Goal: Task Accomplishment & Management: Manage account settings

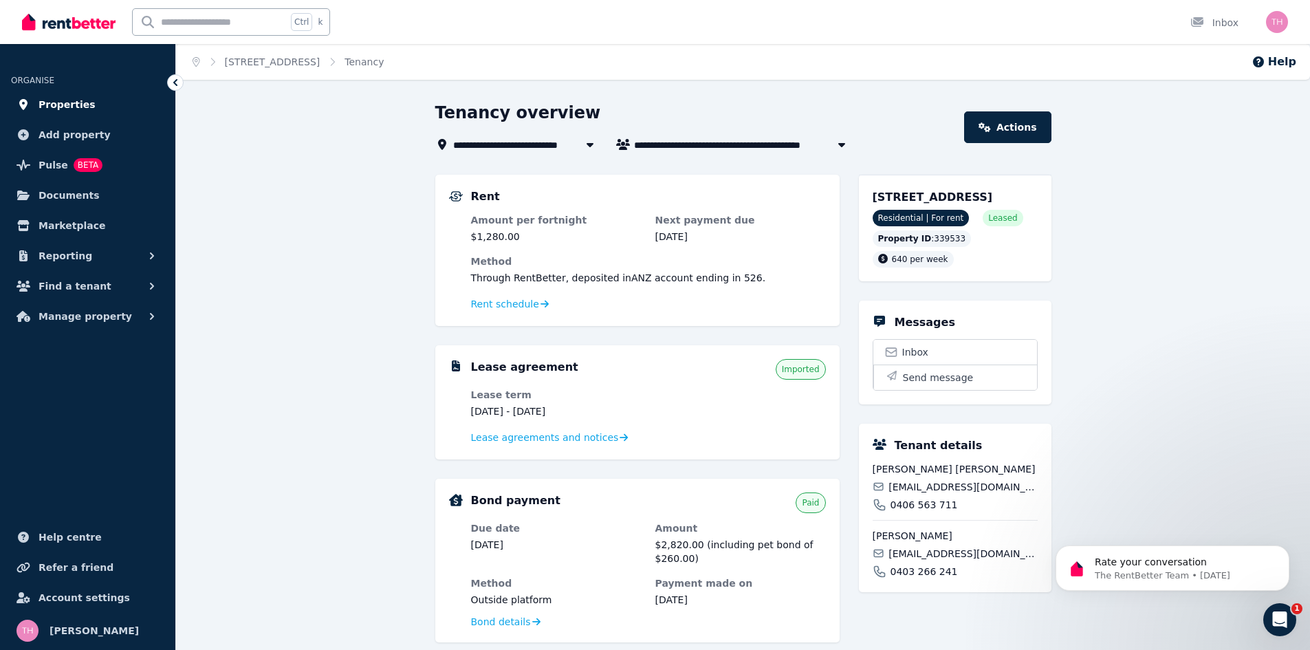
click at [63, 104] on span "Properties" at bounding box center [66, 104] width 57 height 16
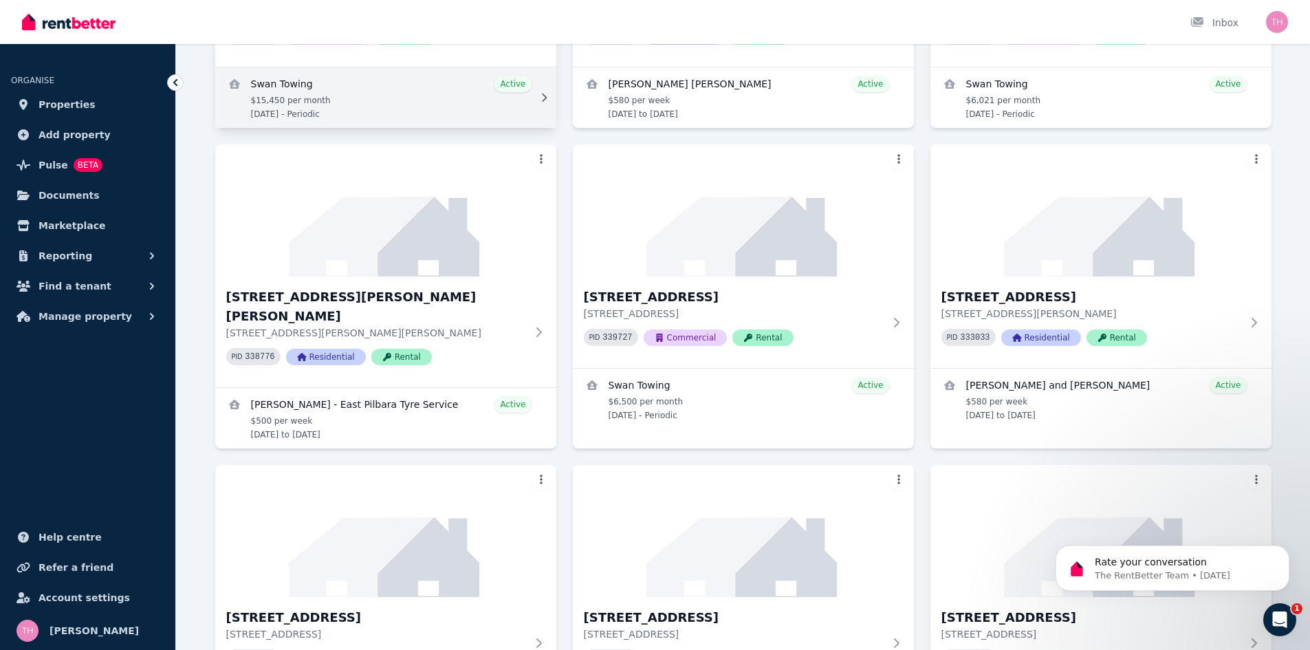
scroll to position [619, 0]
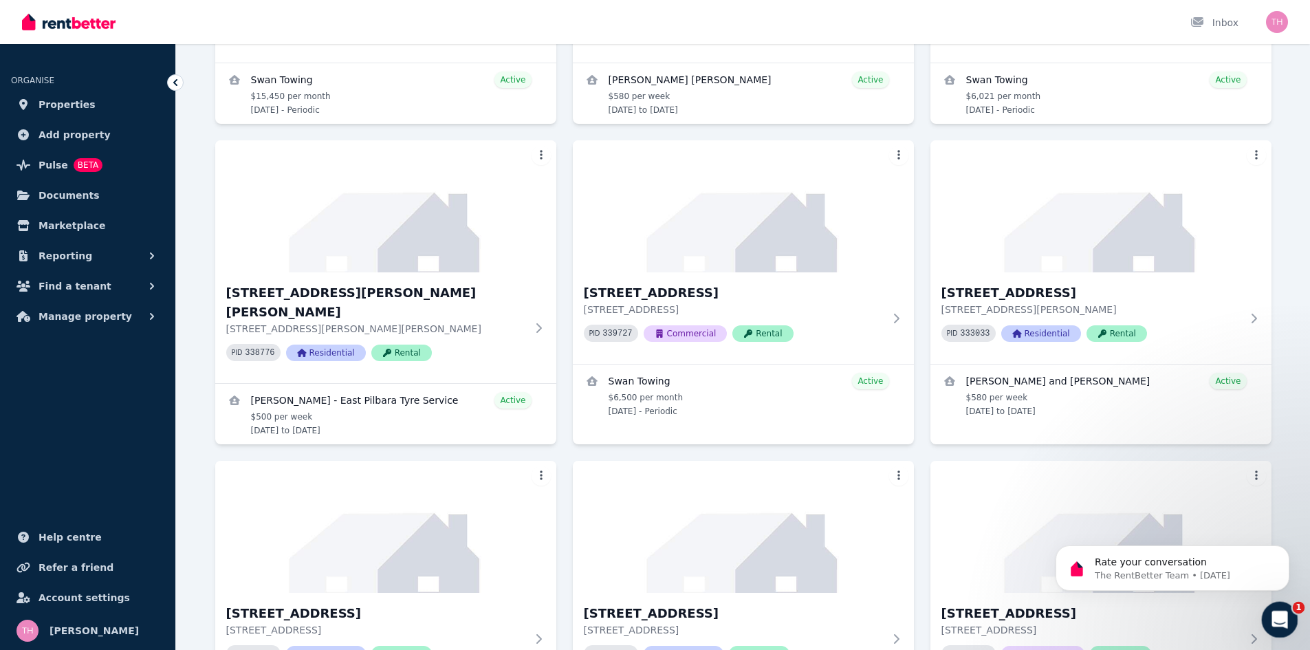
click at [1282, 617] on icon "Open Intercom Messenger" at bounding box center [1277, 617] width 23 height 23
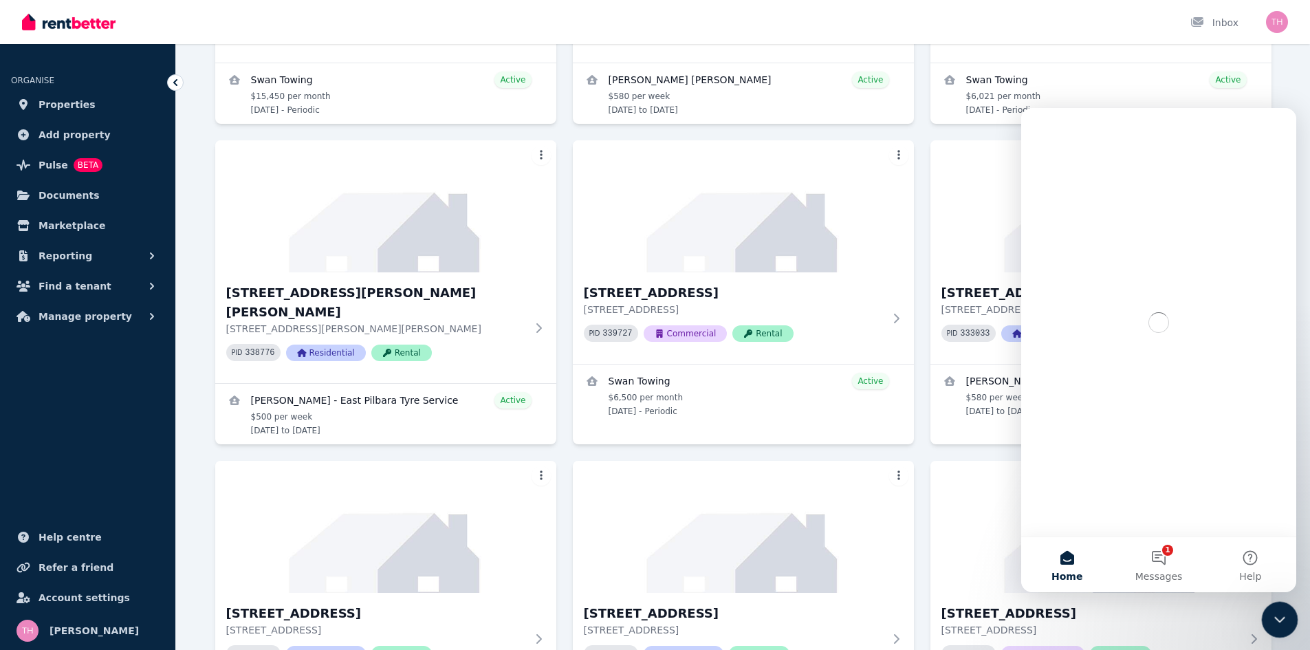
scroll to position [0, 0]
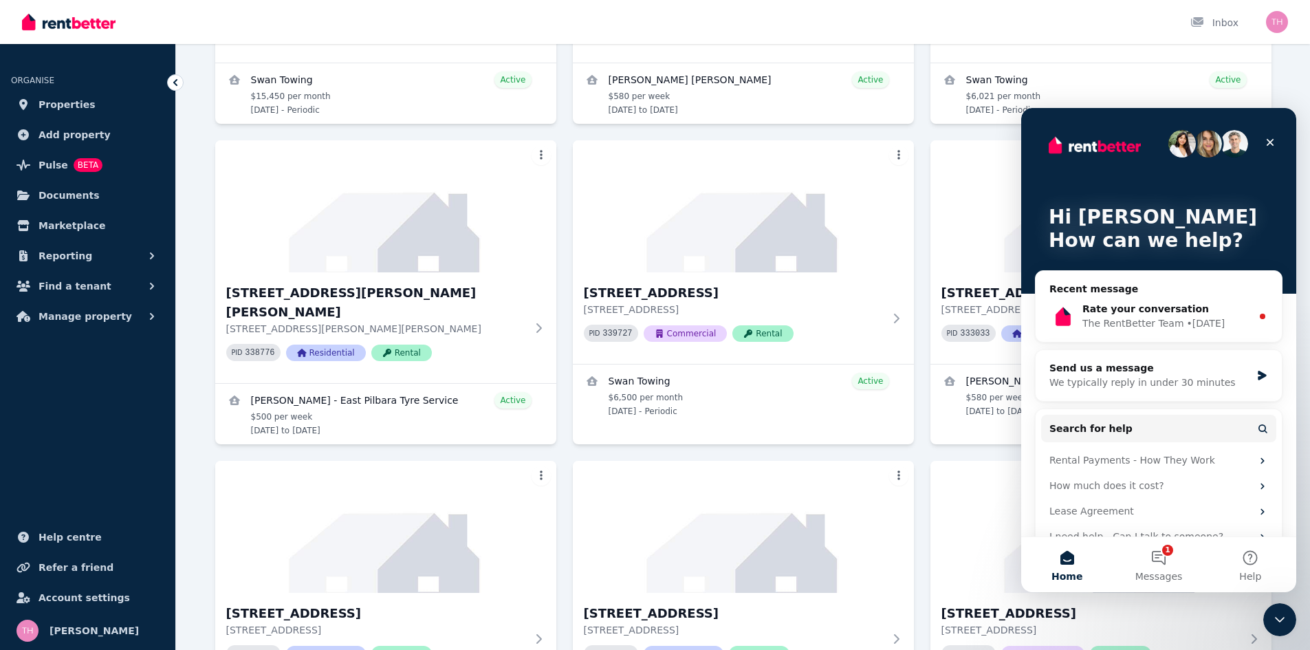
click at [1271, 145] on icon "Close" at bounding box center [1269, 142] width 11 height 11
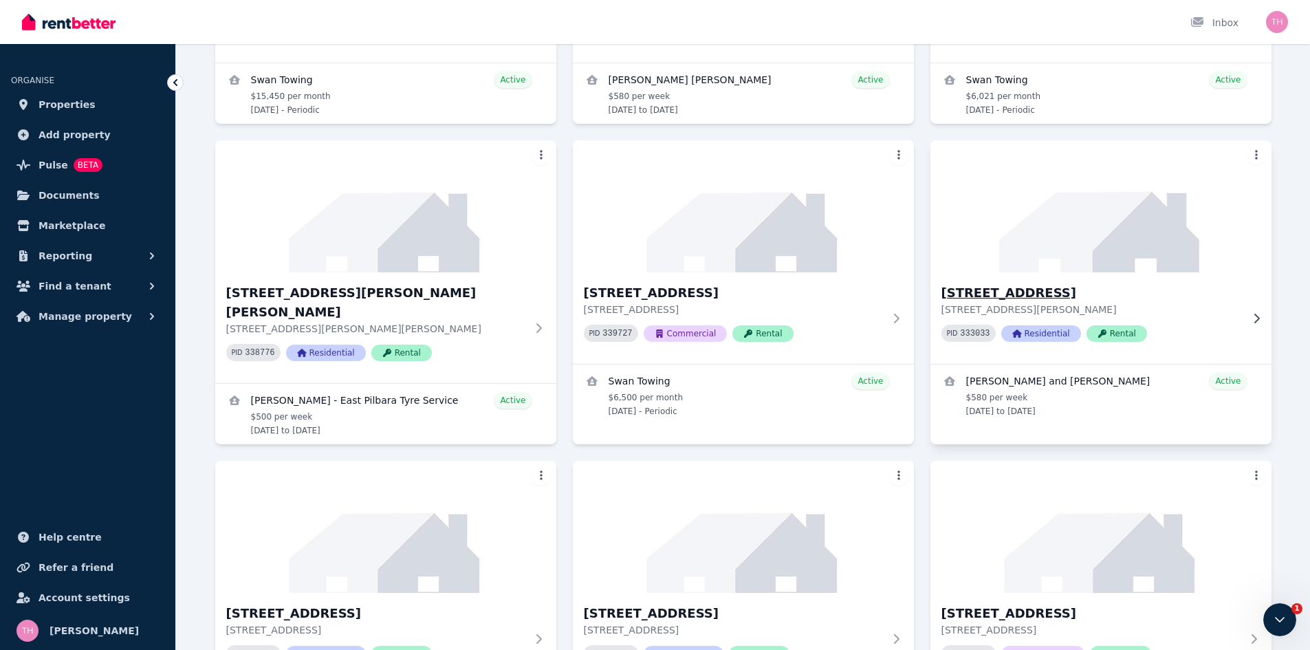
click at [1002, 283] on h3 "24 Romani Court, Lockridge" at bounding box center [1091, 292] width 300 height 19
click at [1022, 283] on h3 "24 Romani Court, Lockridge" at bounding box center [1091, 292] width 300 height 19
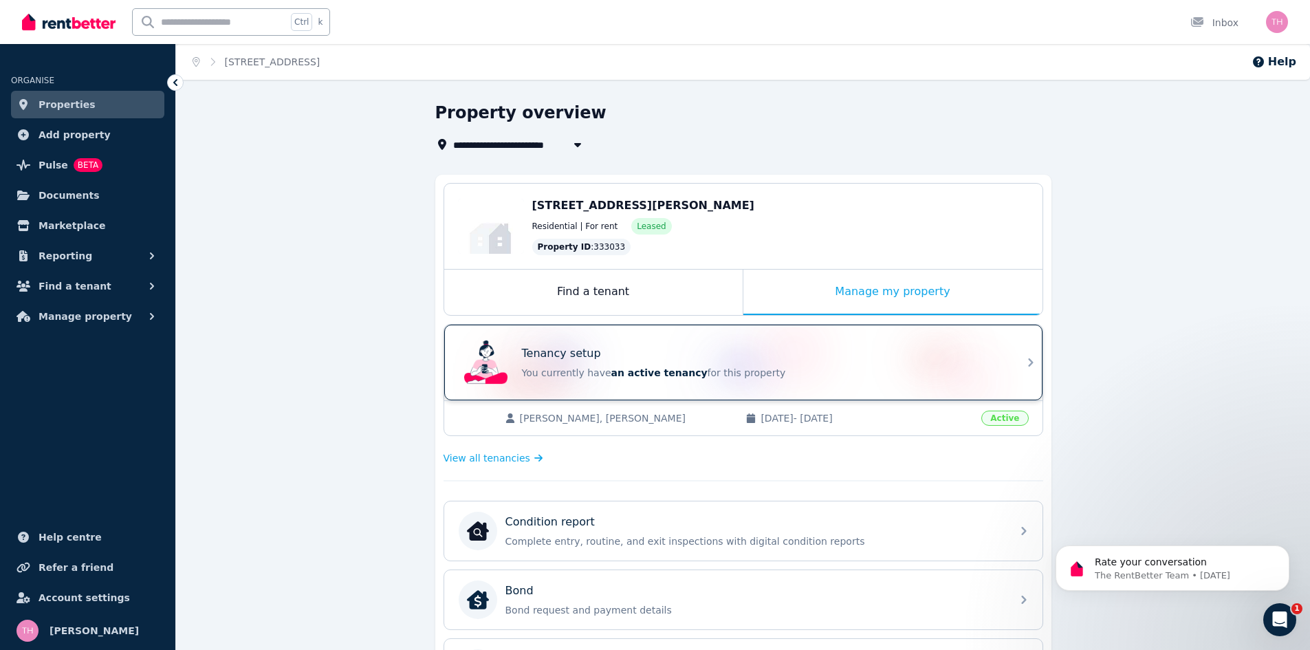
click at [664, 367] on span "an active tenancy" at bounding box center [659, 372] width 96 height 11
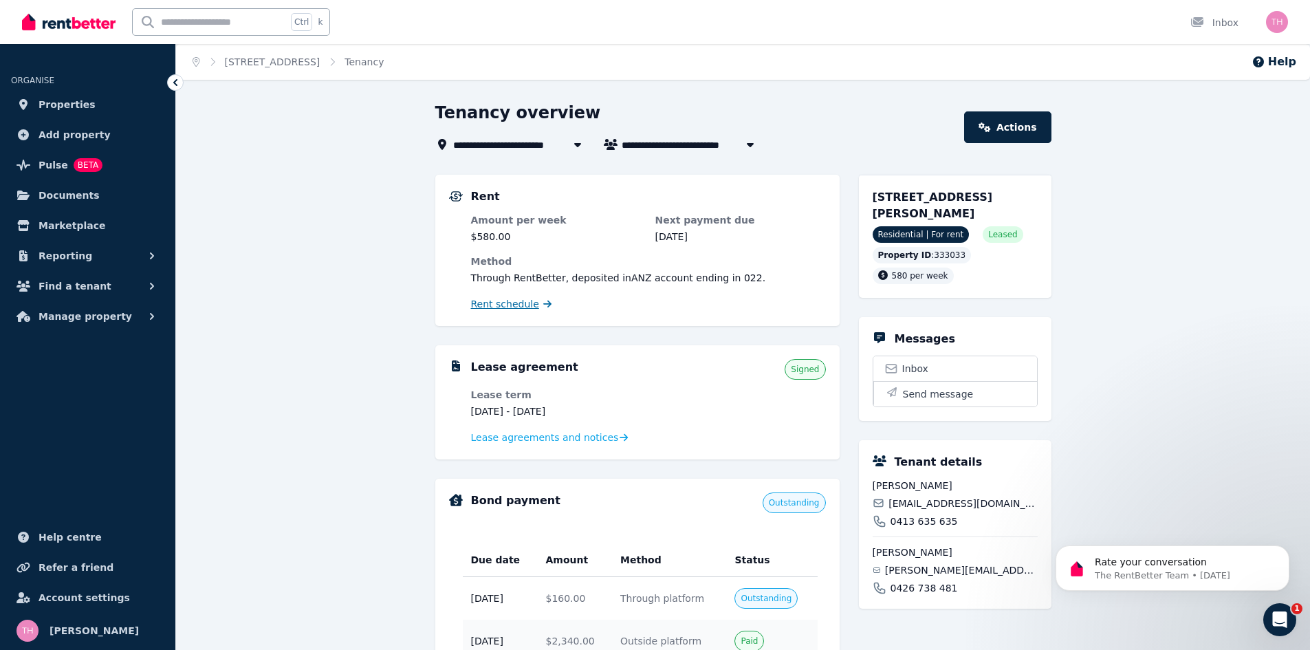
click at [493, 302] on span "Rent schedule" at bounding box center [505, 304] width 68 height 14
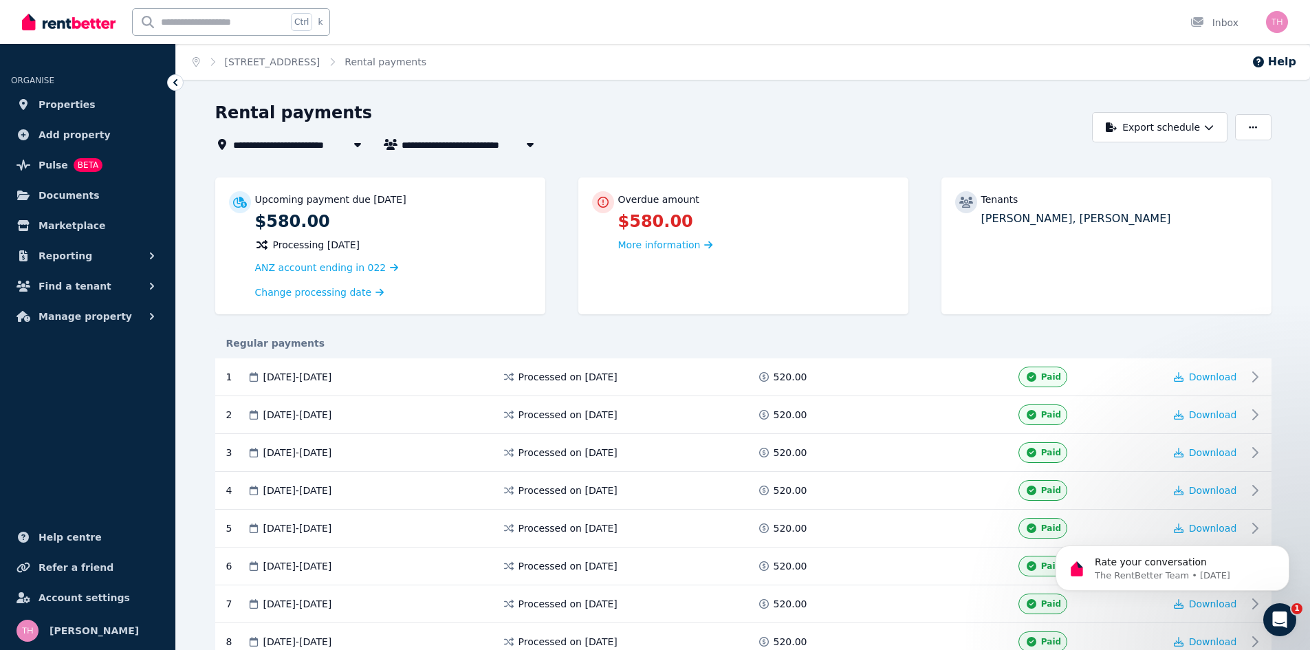
click at [431, 144] on span "Mark Radalj and Jessica Gill" at bounding box center [505, 144] width 209 height 16
type input "**********"
click at [294, 140] on span "24 Romani Court, Lockridge" at bounding box center [290, 144] width 115 height 16
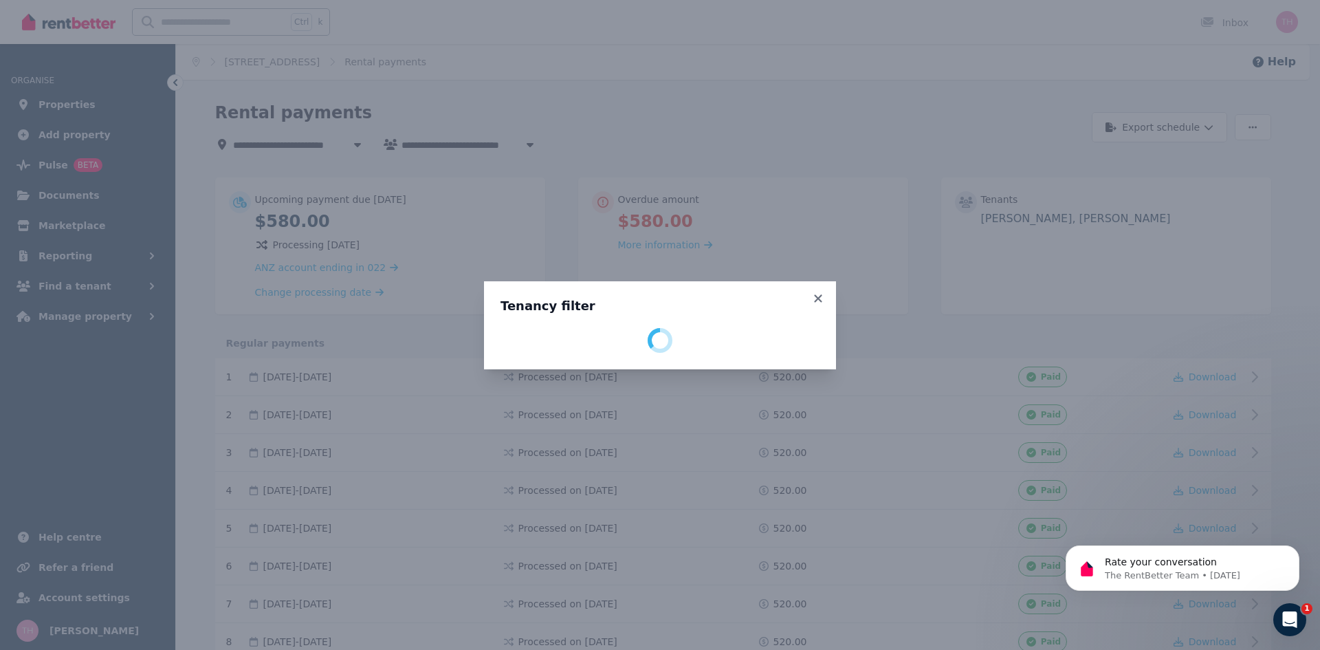
select select "**********"
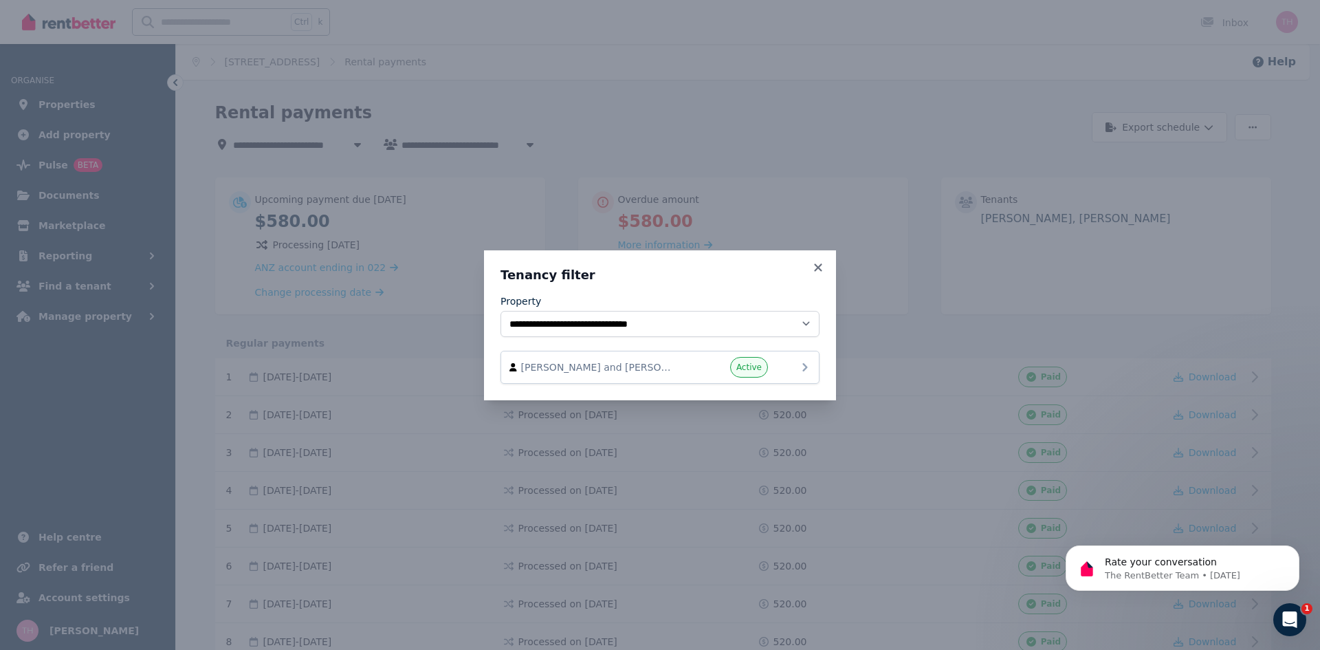
click at [647, 367] on span "Mark Radalj and Jessica Gill" at bounding box center [599, 367] width 157 height 14
click at [815, 270] on icon at bounding box center [818, 267] width 8 height 8
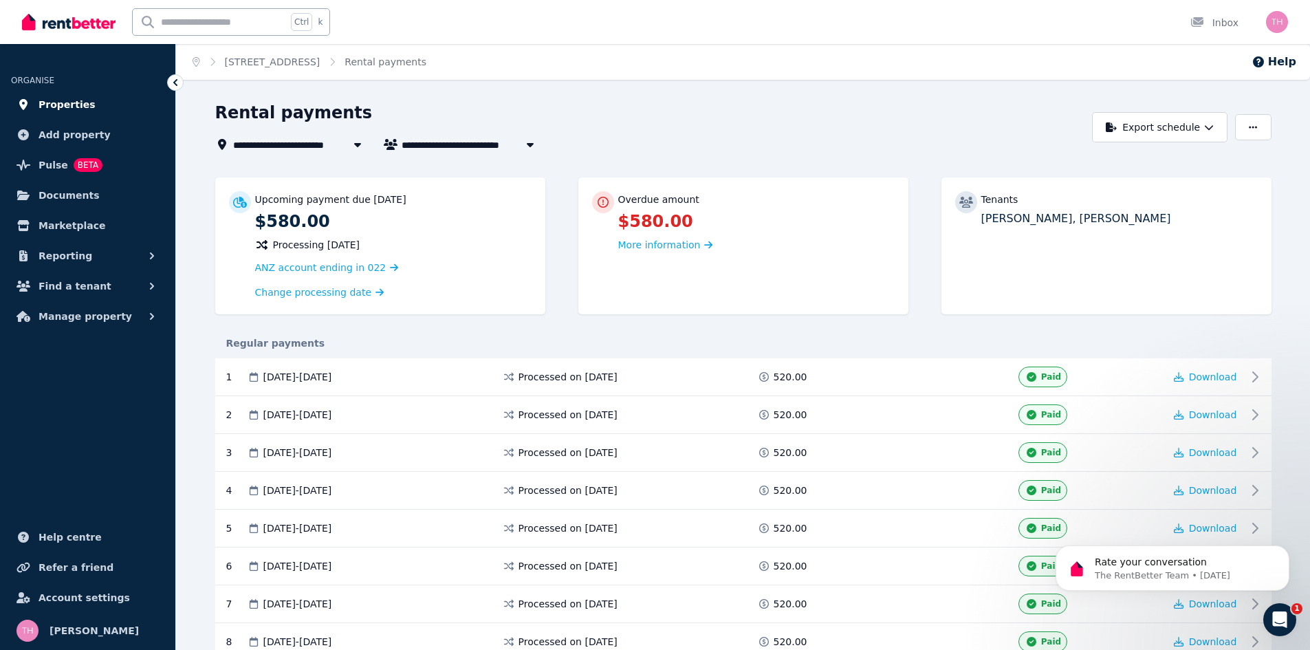
click at [46, 99] on span "Properties" at bounding box center [66, 104] width 57 height 16
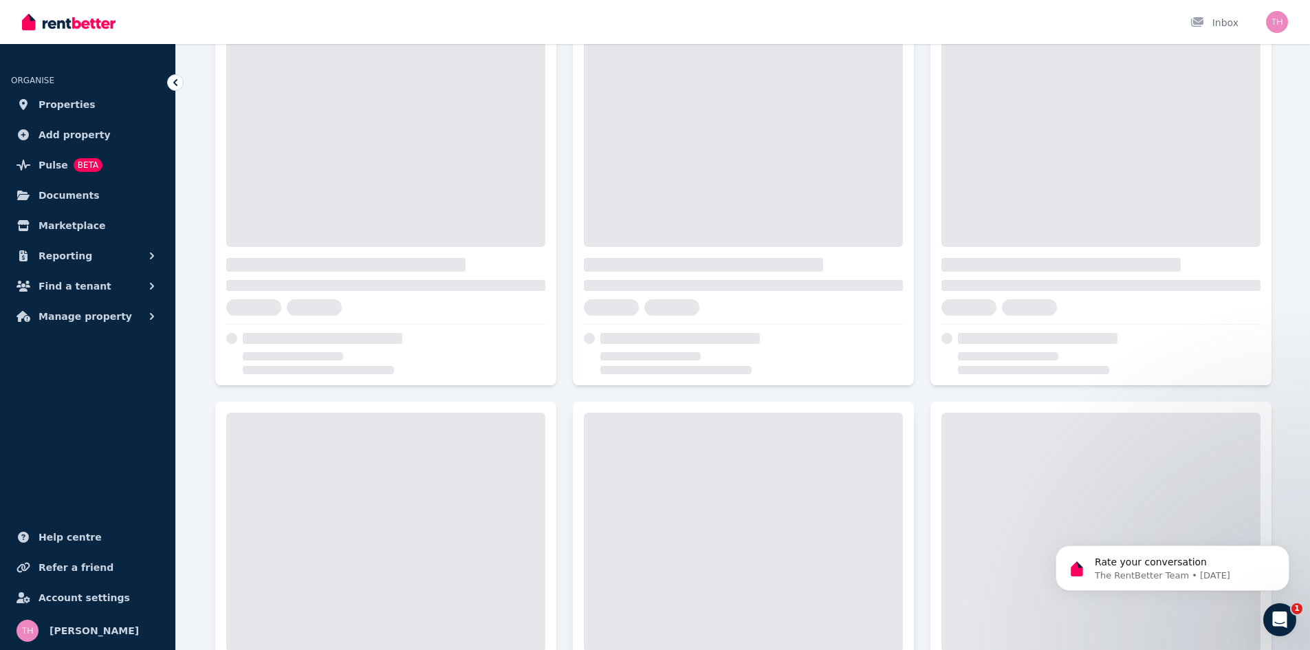
scroll to position [619, 0]
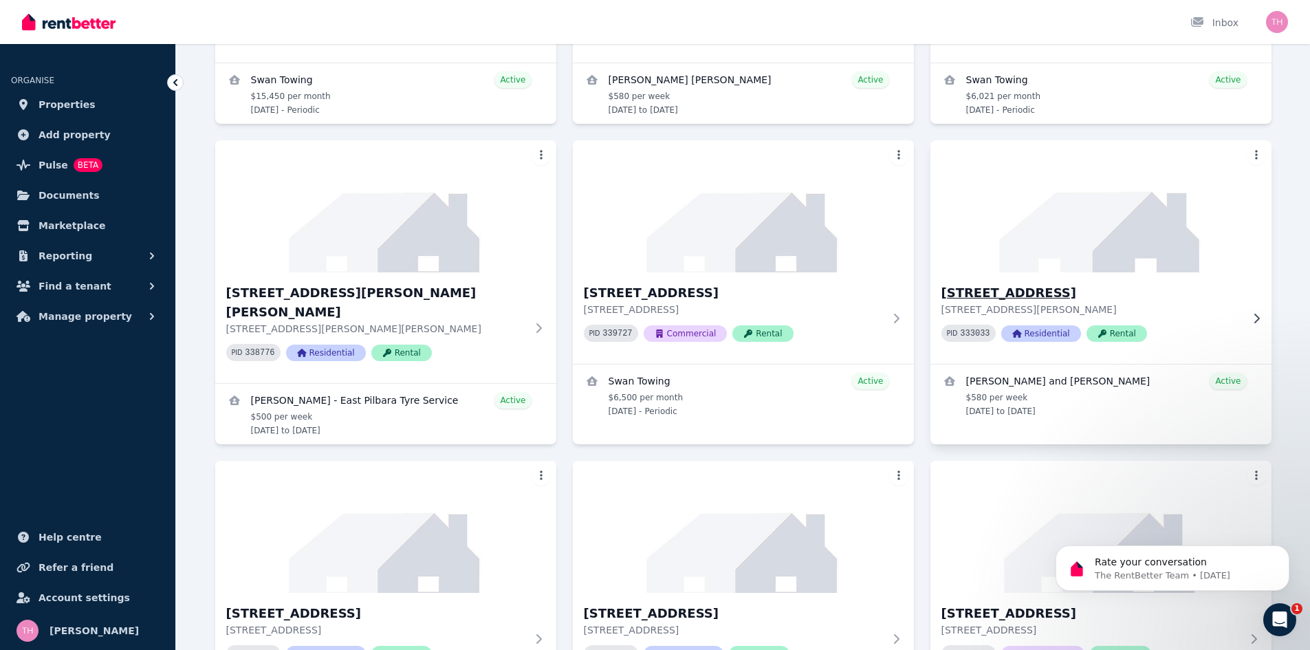
click at [1014, 296] on h3 "24 Romani Court, Lockridge" at bounding box center [1091, 292] width 300 height 19
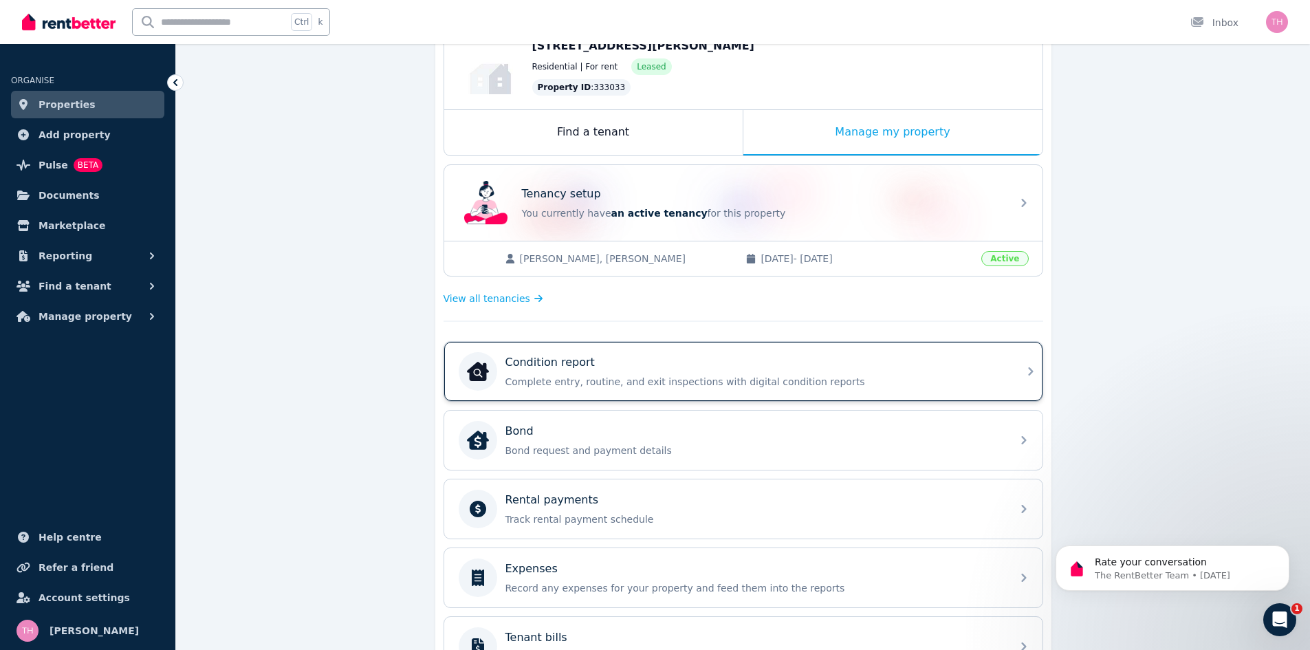
scroll to position [384, 0]
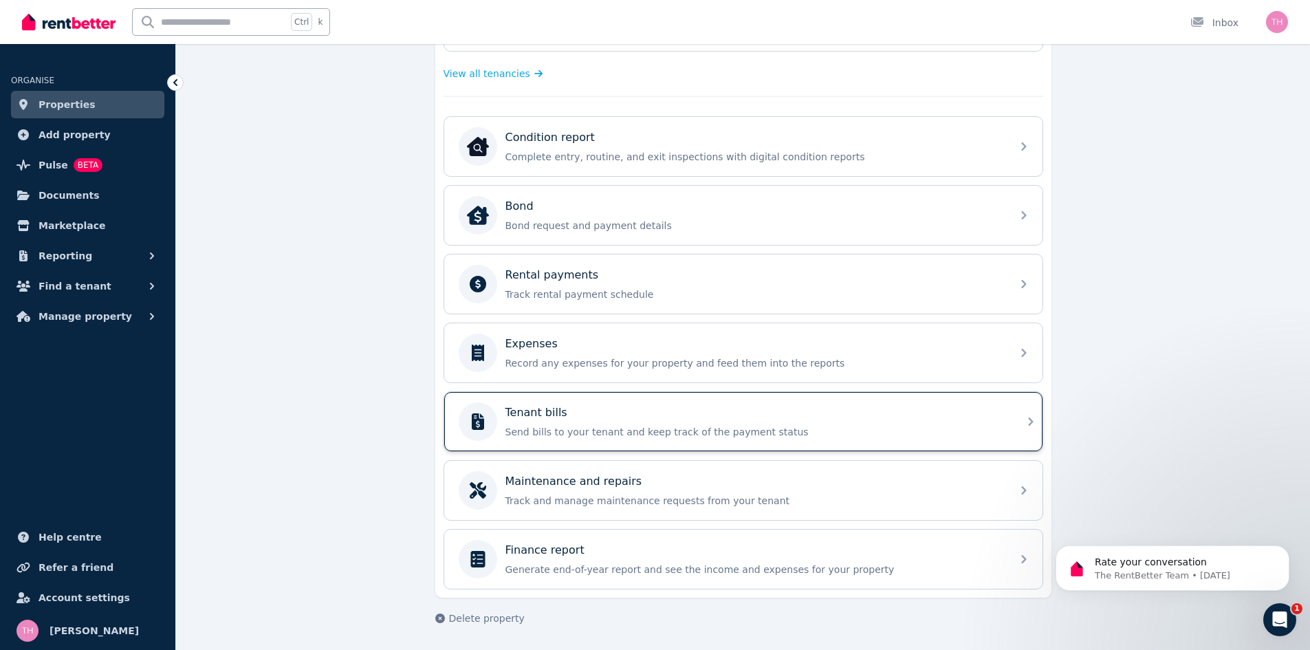
click at [733, 429] on p "Send bills to your tenant and keep track of the payment status" at bounding box center [754, 432] width 498 height 14
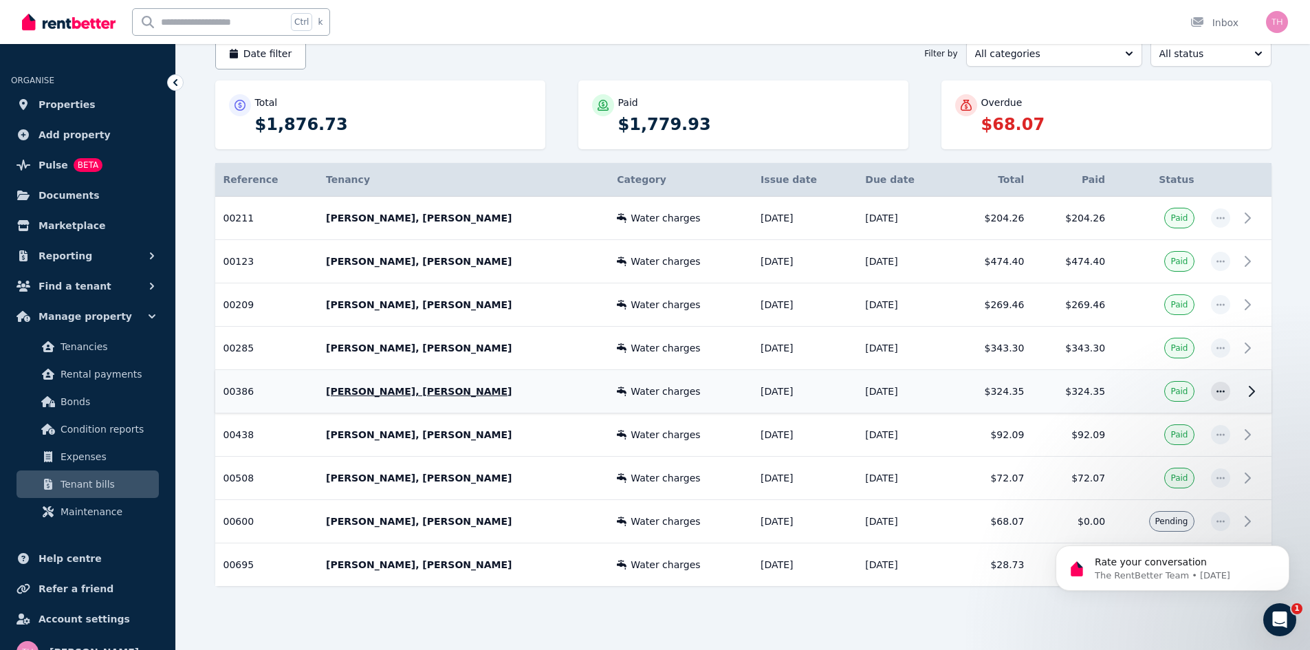
scroll to position [147, 0]
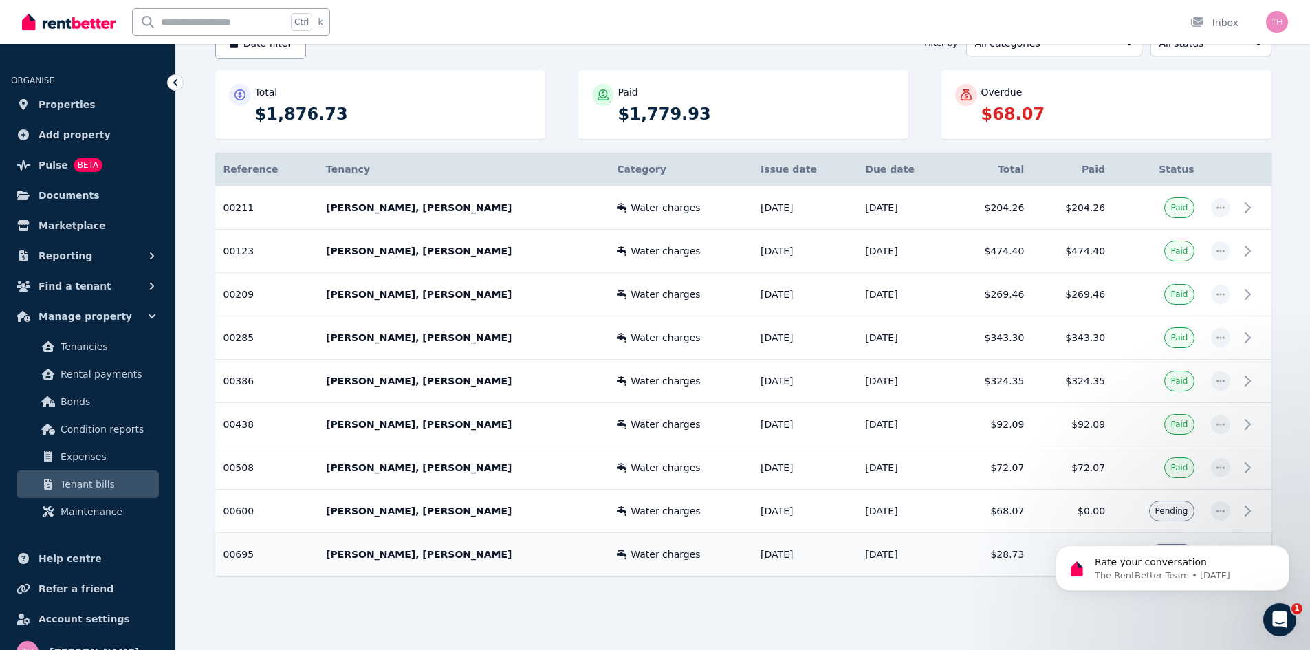
click at [964, 567] on td "$28.73" at bounding box center [991, 554] width 81 height 43
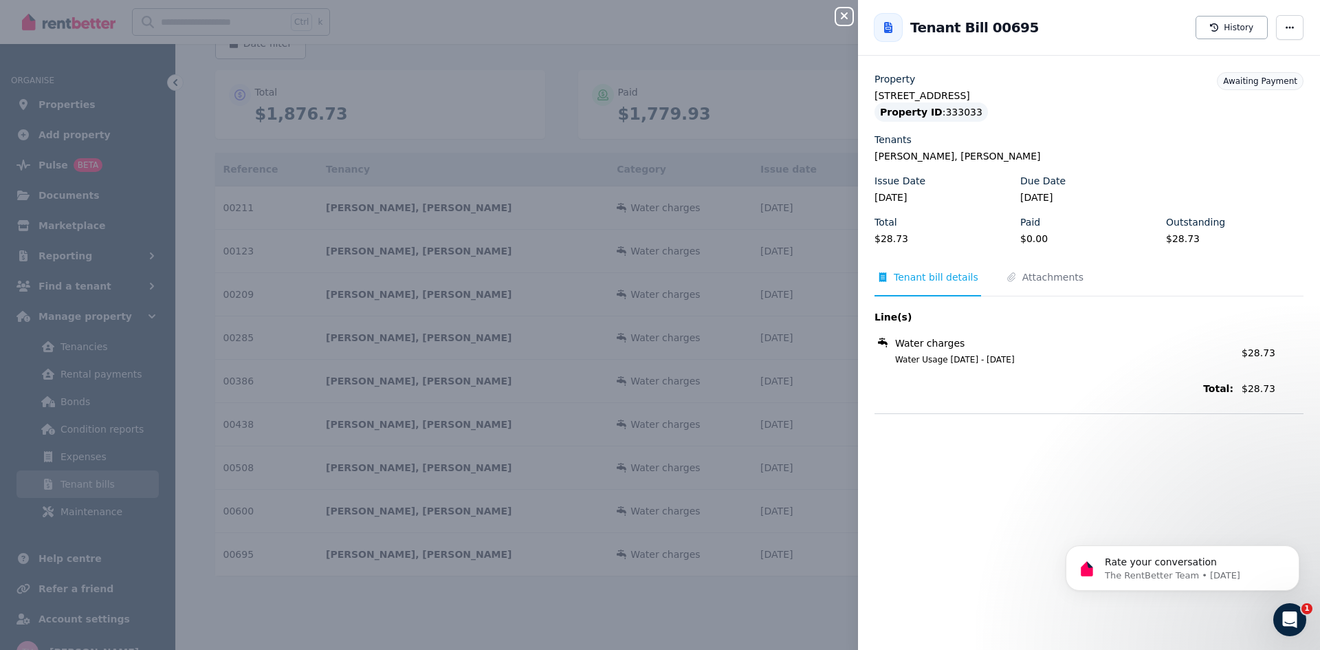
click at [845, 18] on icon "button" at bounding box center [844, 15] width 7 height 7
